Goal: Information Seeking & Learning: Understand process/instructions

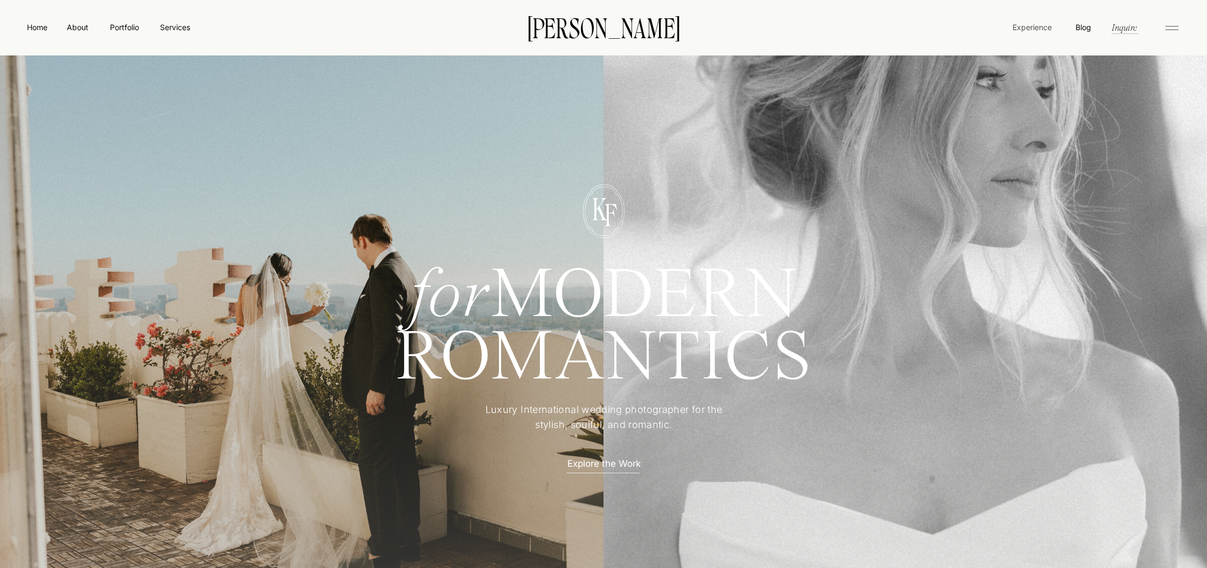
click at [1041, 25] on nav "Experience" at bounding box center [1031, 27] width 41 height 11
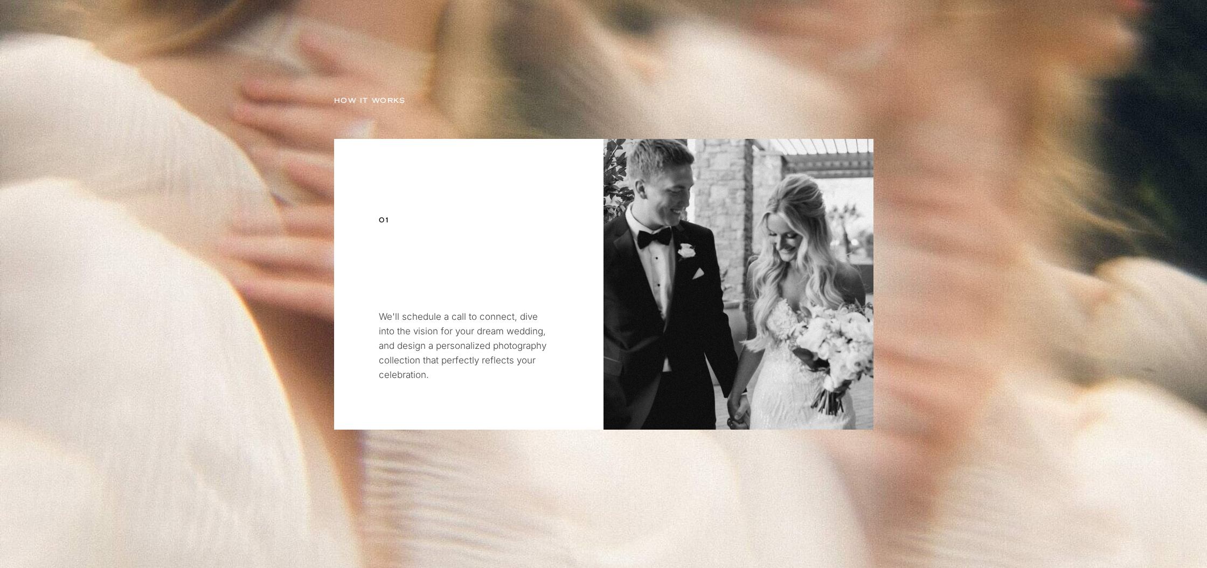
scroll to position [2350, 0]
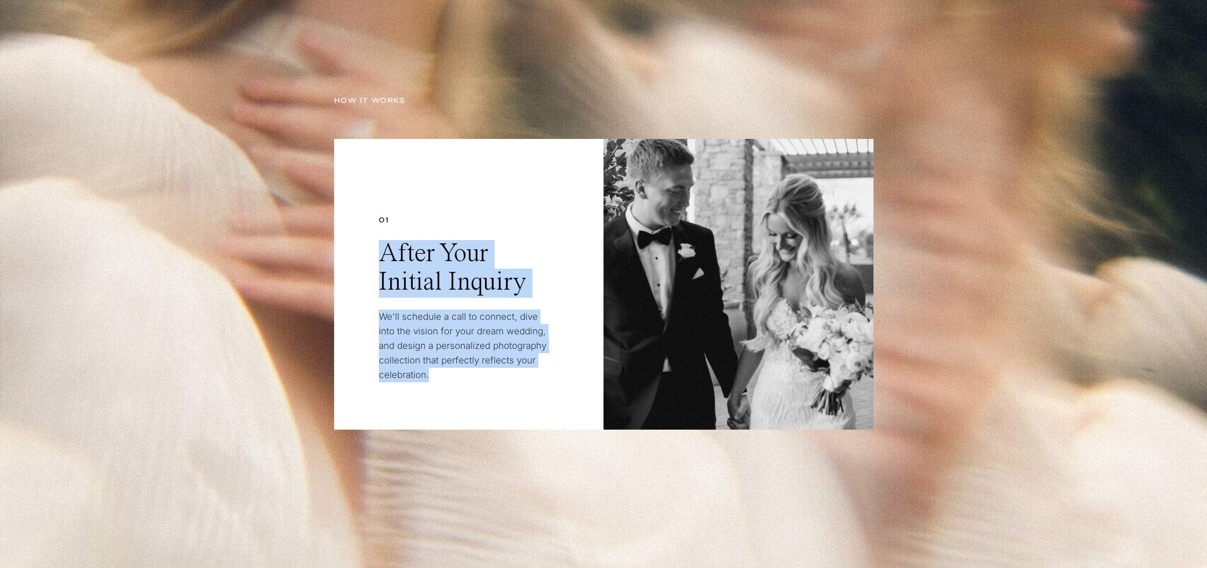
drag, startPoint x: 386, startPoint y: 253, endPoint x: 515, endPoint y: 385, distance: 183.7
click at [515, 385] on div "HOW IT WORKS 01 After Your Initial Inquiry We'll schedule a call to connect, di…" at bounding box center [603, 284] width 647 height 458
copy div "After Your Initial Inquiry We'll schedule a call to connect, dive into the visi…"
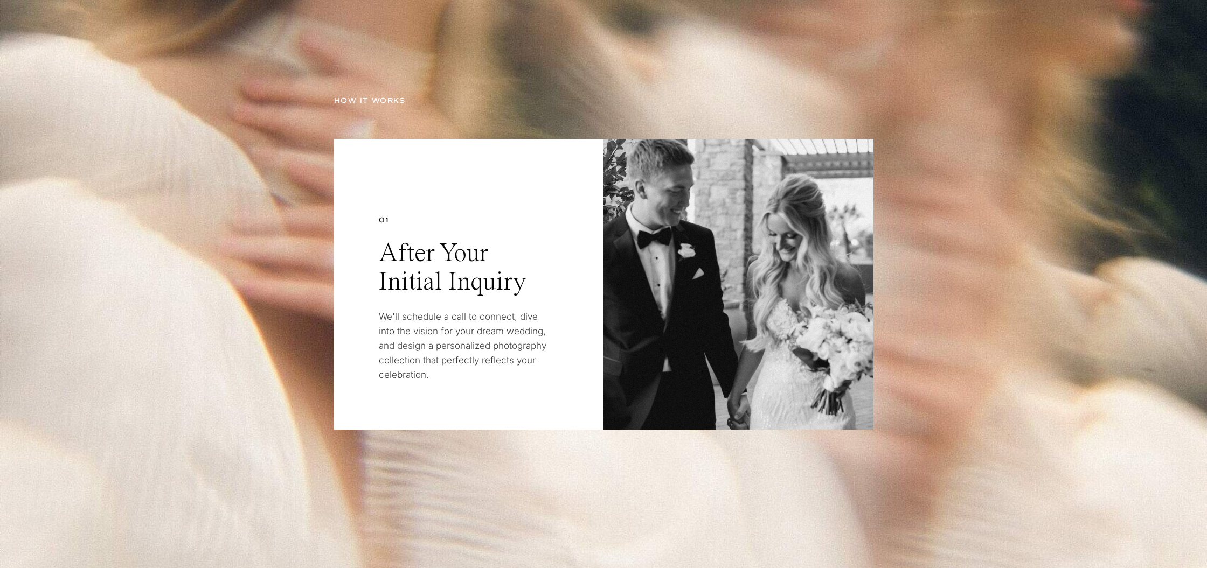
click at [700, 249] on div at bounding box center [738, 284] width 270 height 291
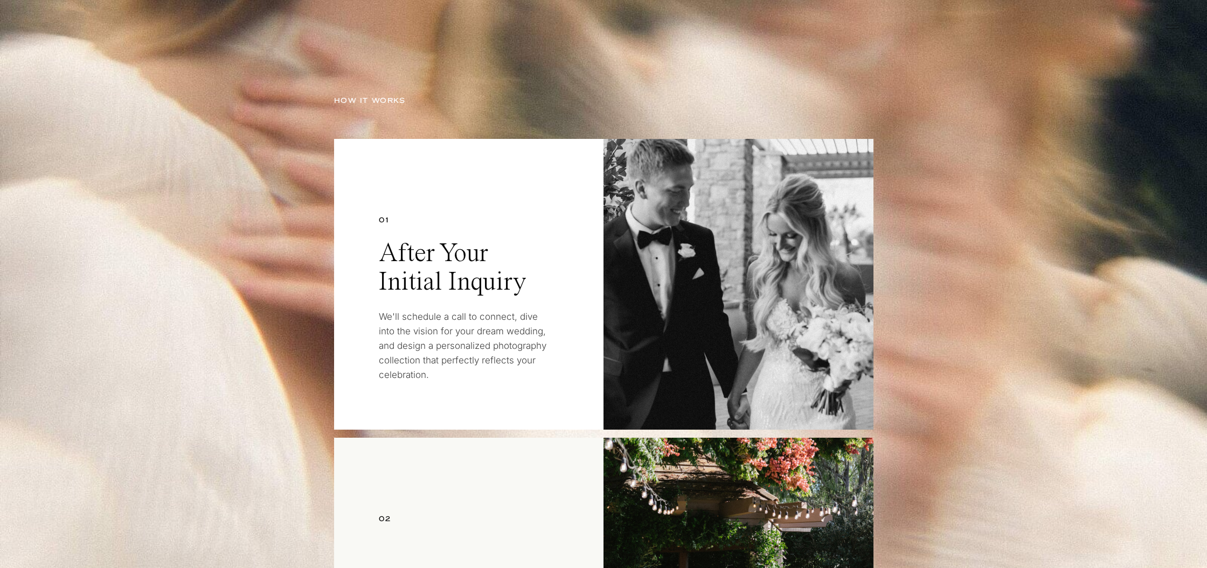
scroll to position [2551, 0]
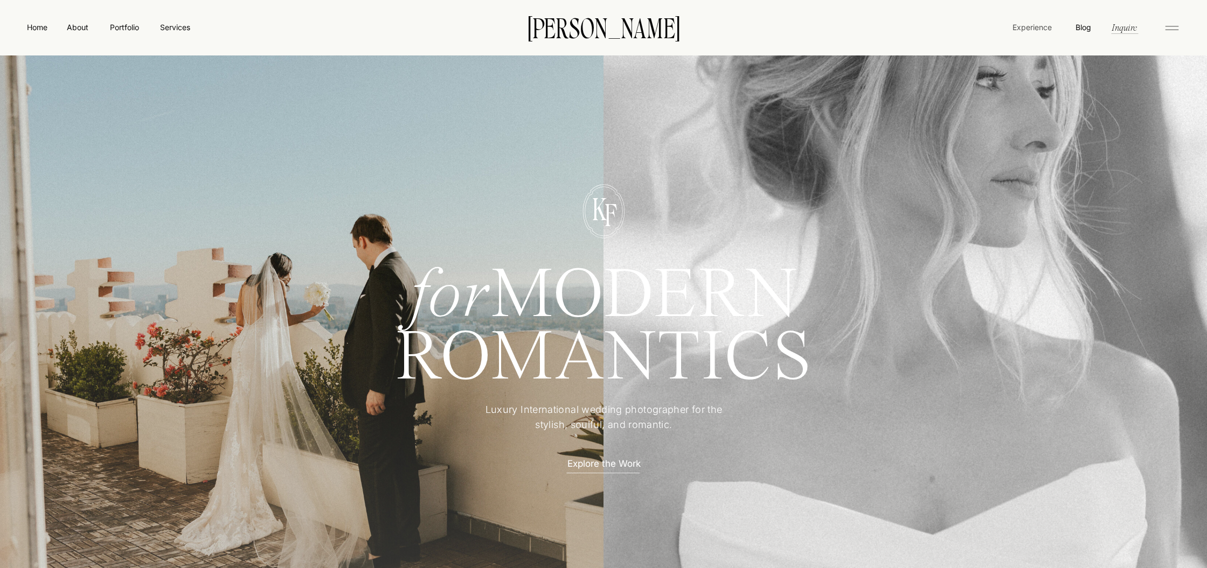
click at [1025, 29] on nav "Experience" at bounding box center [1031, 27] width 41 height 11
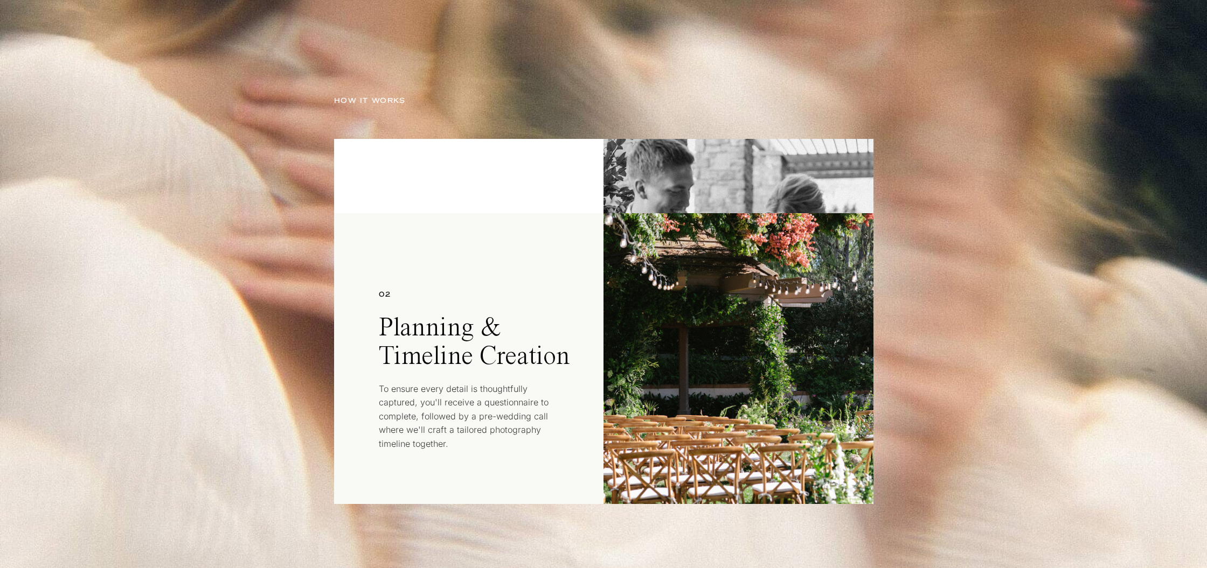
scroll to position [2774, 0]
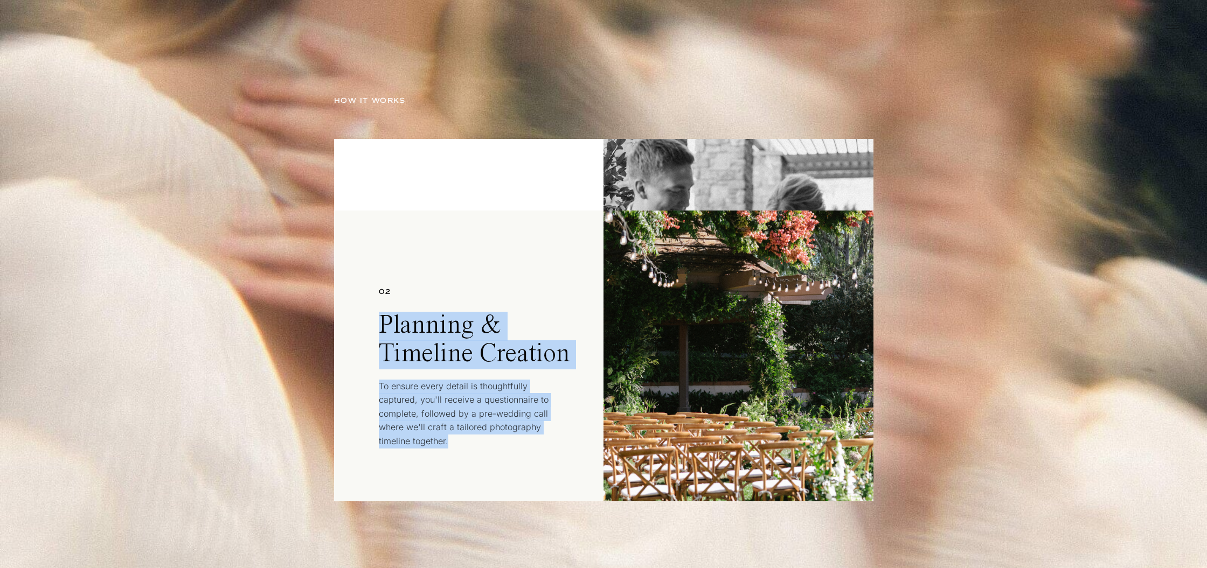
drag, startPoint x: 380, startPoint y: 321, endPoint x: 546, endPoint y: 439, distance: 203.2
click at [546, 439] on div "02 Planning & Timeline Creation To ensure every detail is thoughtfully captured…" at bounding box center [603, 356] width 647 height 458
copy div "Planning & Timeline Creation To ensure every detail is thoughtfully captured, y…"
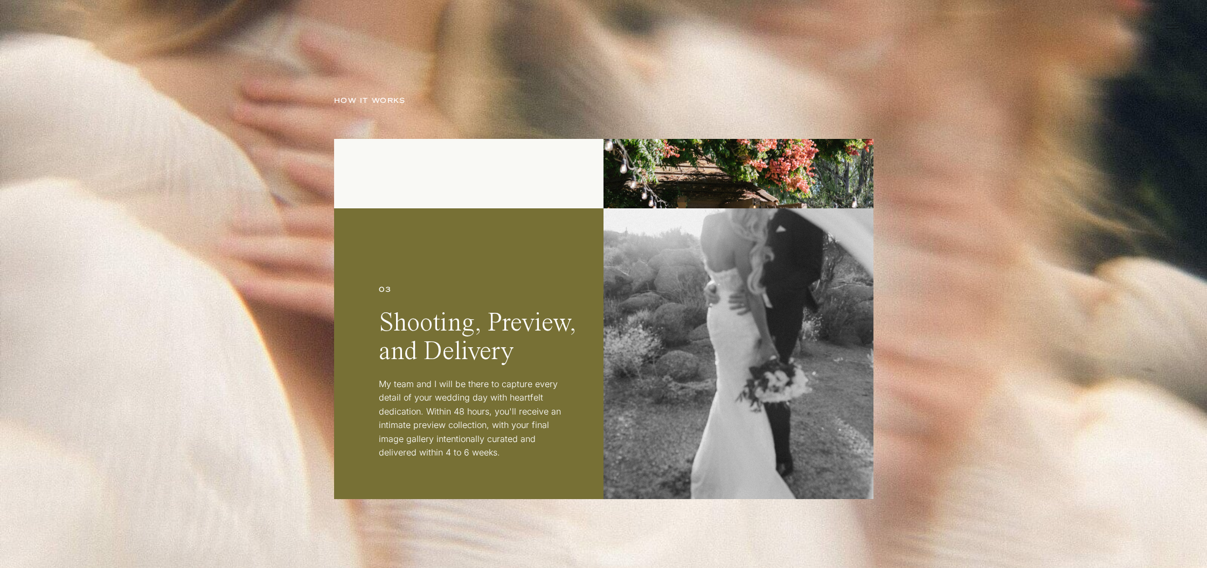
scroll to position [3404, 0]
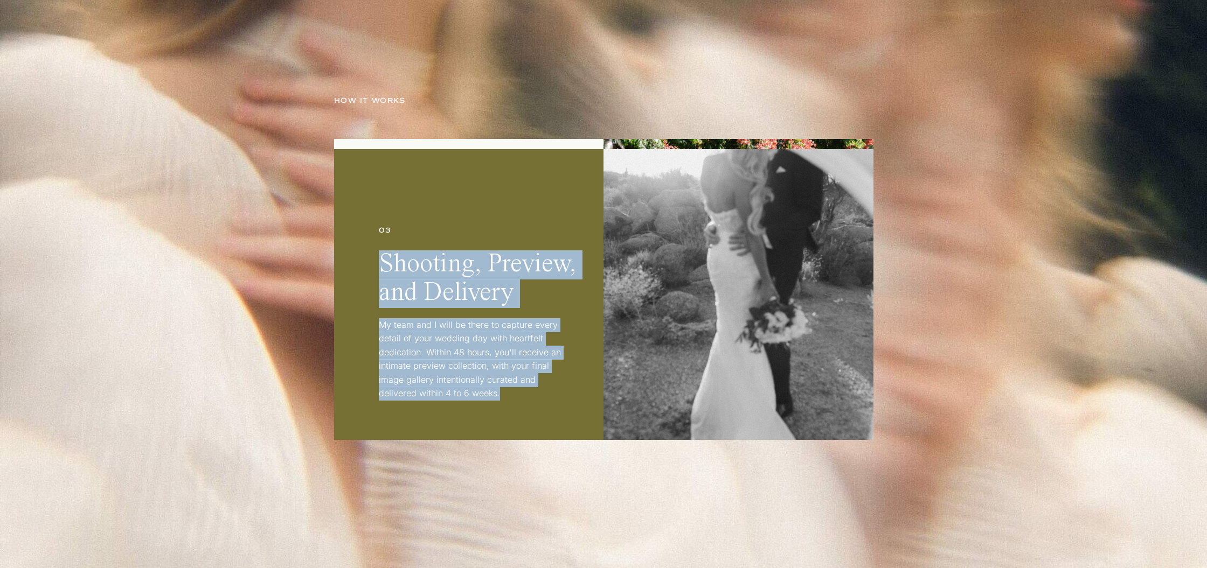
drag, startPoint x: 380, startPoint y: 263, endPoint x: 525, endPoint y: 391, distance: 193.2
click at [525, 392] on div "03 Shooting, Preview, and Delivery My team and I will be there to capture every…" at bounding box center [603, 295] width 647 height 458
copy div "Shooting, Preview, and Delivery My team and I will be there to capture every de…"
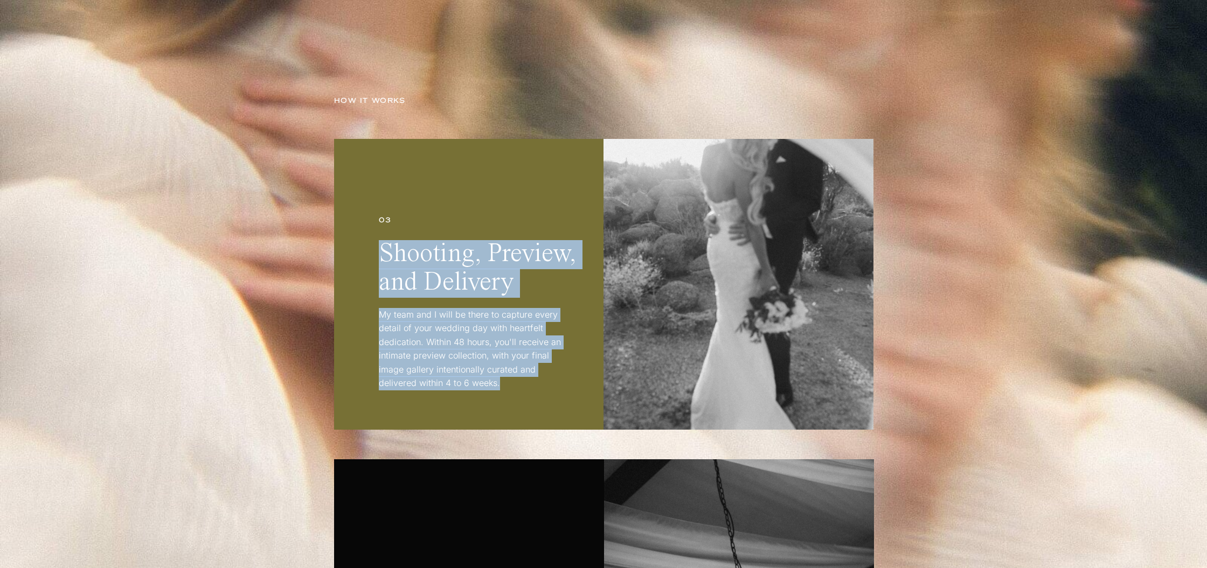
scroll to position [3917, 0]
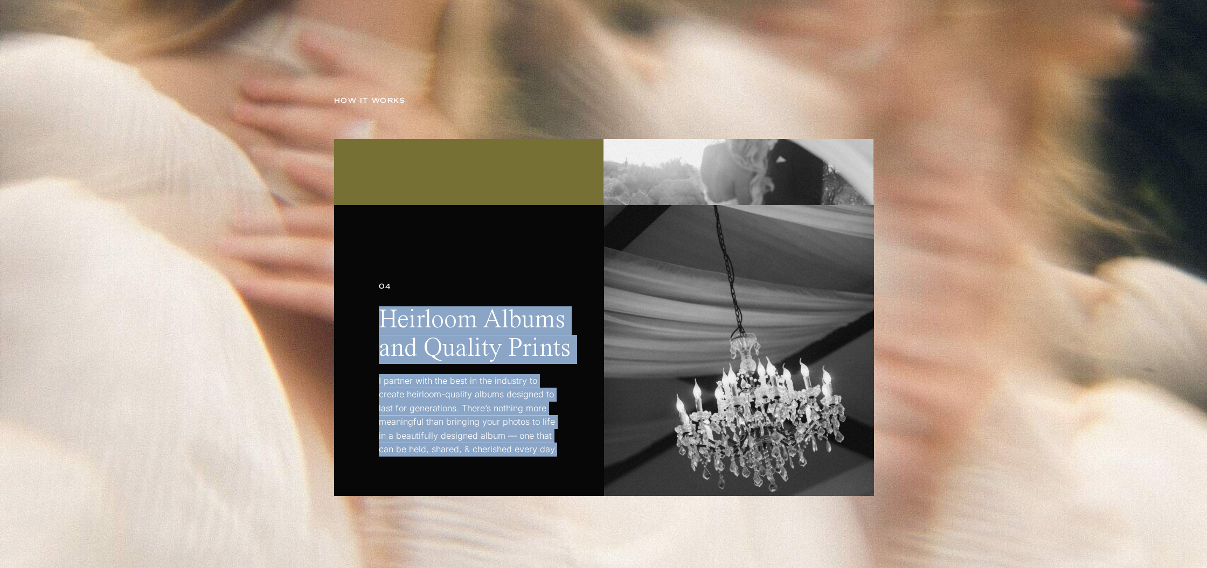
drag, startPoint x: 380, startPoint y: 314, endPoint x: 559, endPoint y: 457, distance: 229.6
click at [559, 457] on div "04 Heirloom Albums and Quality Prints I partner with the best in the industry t…" at bounding box center [603, 351] width 647 height 458
copy div "Heirloom Albums and Quality Prints I partner with the best in the industry to c…"
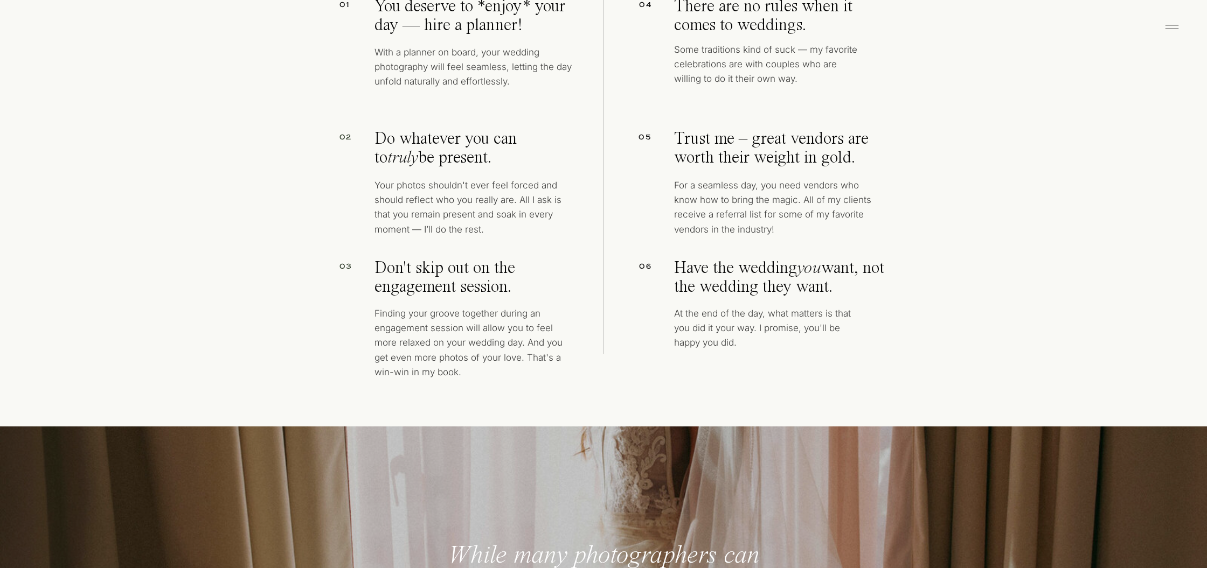
scroll to position [5107, 0]
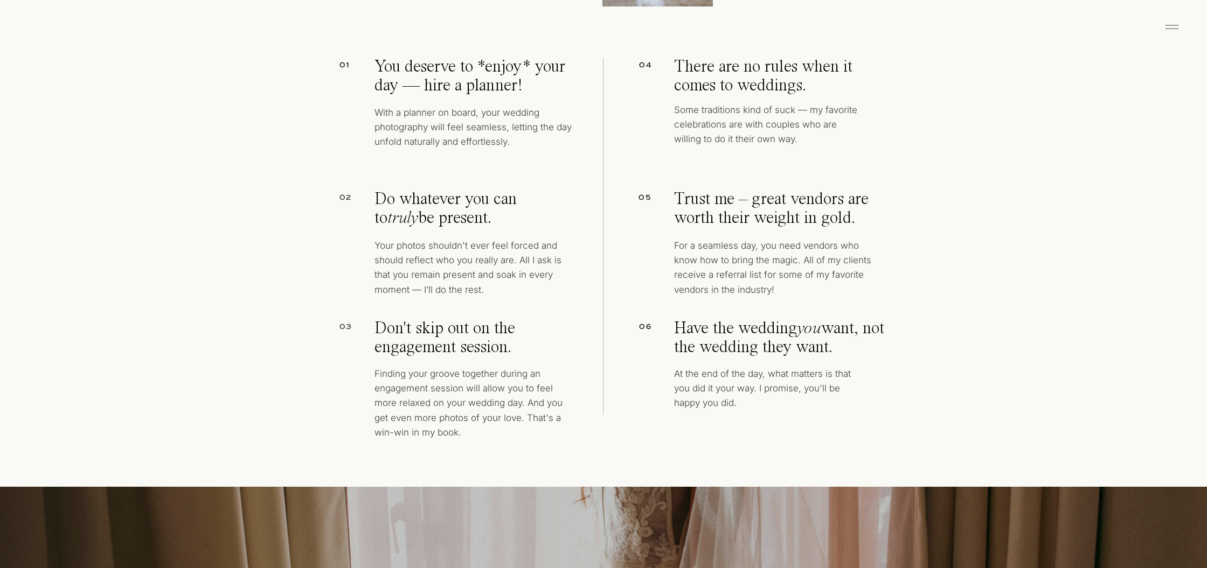
drag, startPoint x: 378, startPoint y: 64, endPoint x: 528, endPoint y: 440, distance: 404.5
copy div "You deserve to *enjoy* your day — hire a planner! With a planner on board, your…"
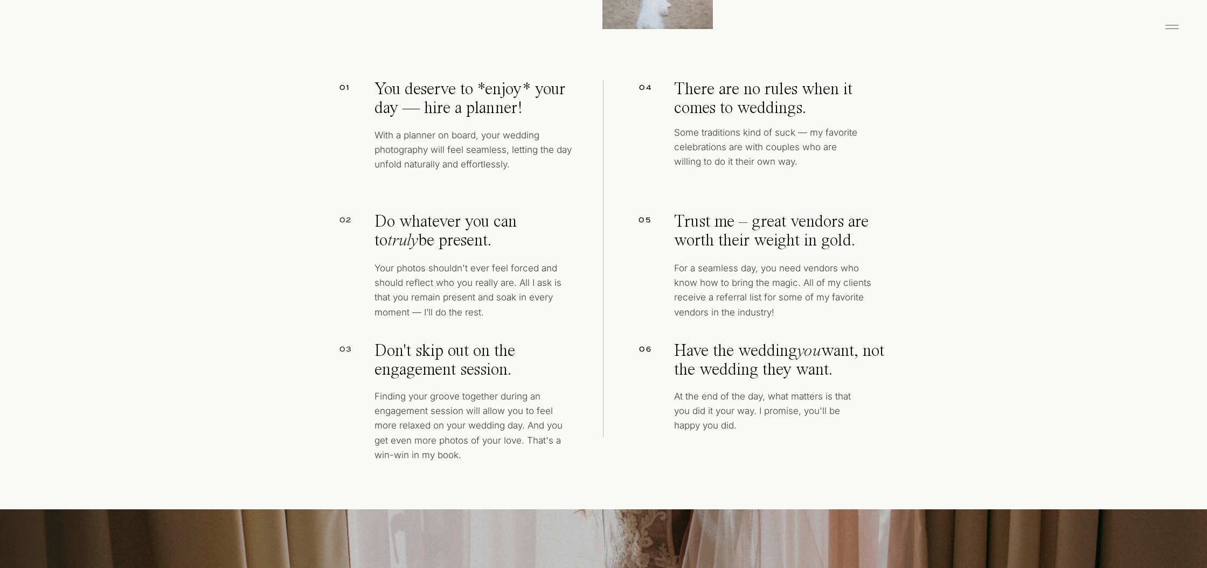
scroll to position [5083, 0]
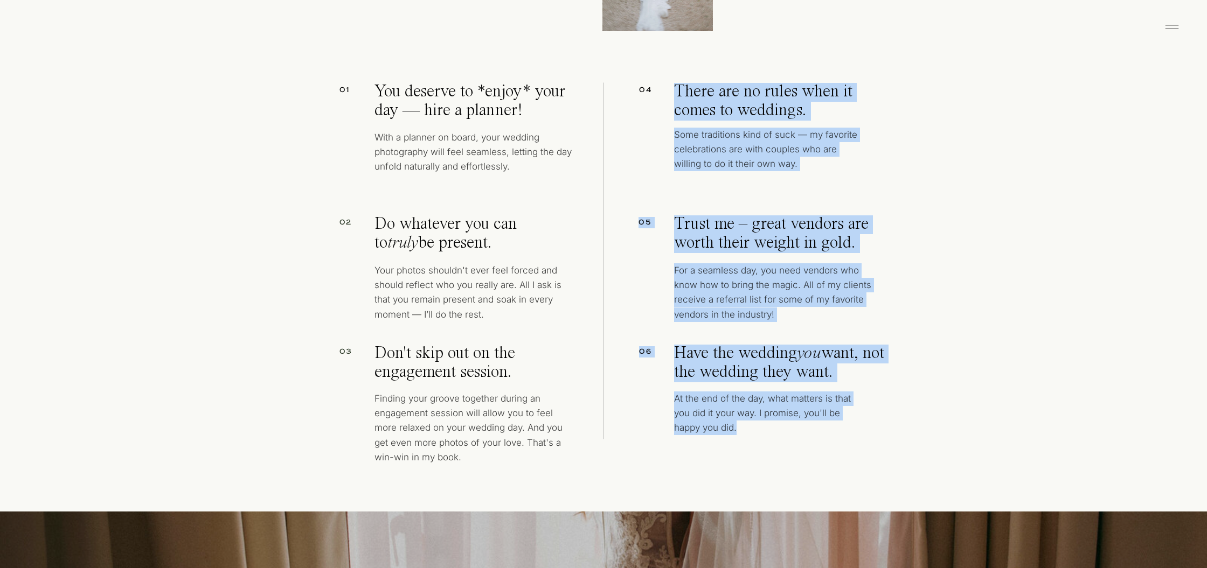
drag, startPoint x: 674, startPoint y: 94, endPoint x: 789, endPoint y: 434, distance: 359.0
click at [789, 434] on div "YOU SHOULD KNOW a few things I BELIEVE 01 You deserve to *enjoy* your day — hir…" at bounding box center [603, 15] width 647 height 994
copy div "There are no rules when it comes to weddings. Some traditions kind of suck — my…"
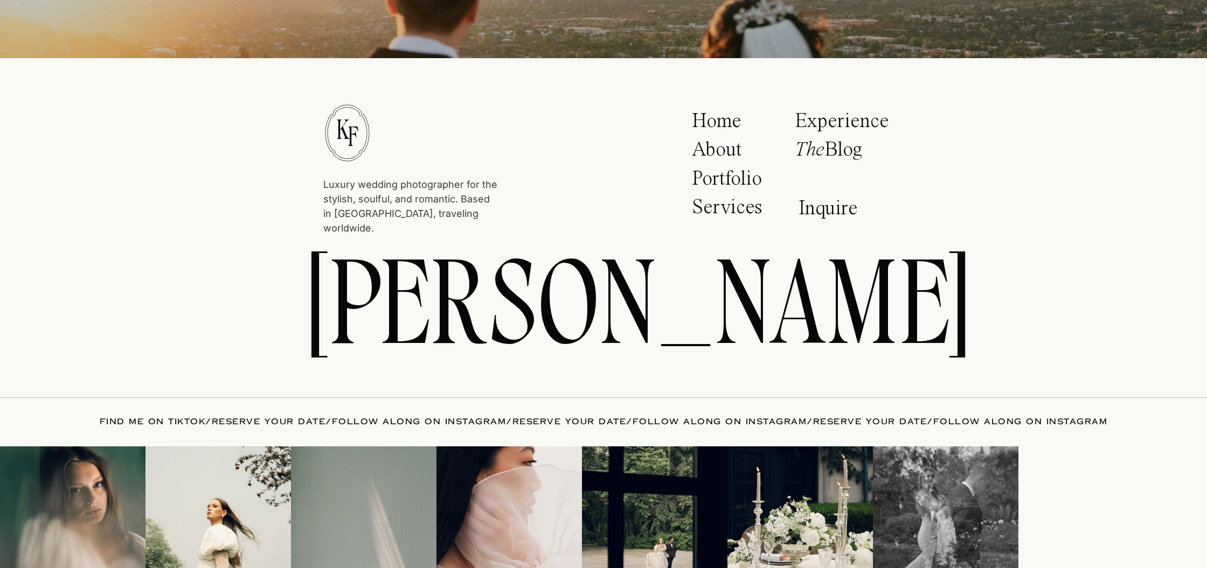
scroll to position [6928, 0]
